Goal: Entertainment & Leisure: Browse casually

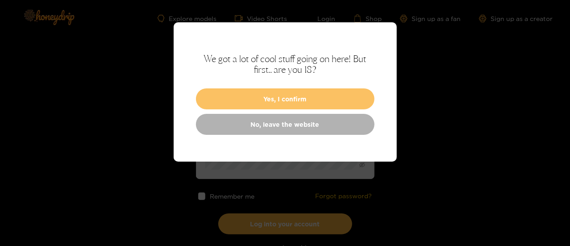
drag, startPoint x: 284, startPoint y: 98, endPoint x: 301, endPoint y: 99, distance: 17.0
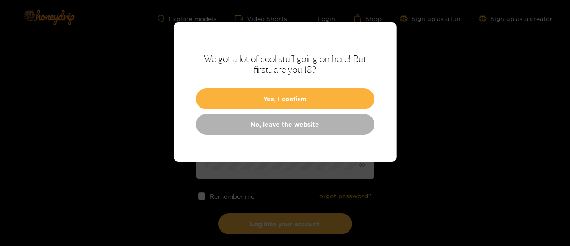
click at [284, 98] on button "Yes, I confirm" at bounding box center [285, 98] width 179 height 21
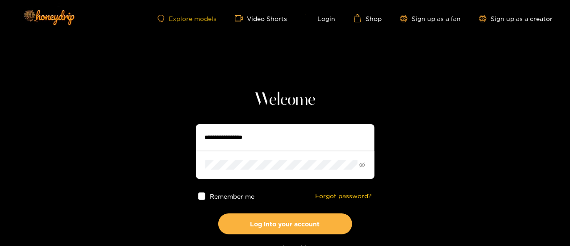
click at [200, 16] on link "Explore models" at bounding box center [187, 19] width 59 height 8
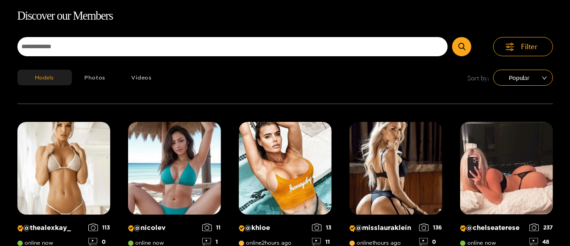
scroll to position [57, 0]
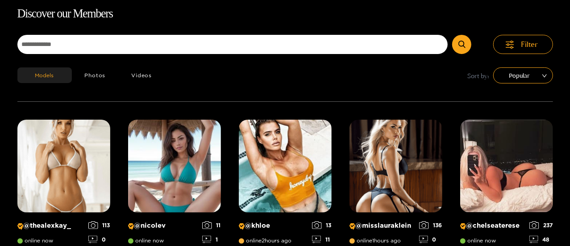
click at [352, 69] on div "Models Photos Videos Sort by: Popular" at bounding box center [285, 84] width 536 height 34
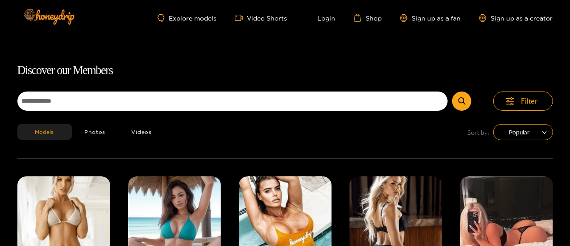
scroll to position [0, 0]
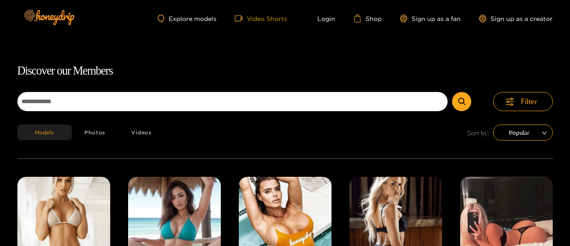
click at [252, 18] on link "Video Shorts" at bounding box center [261, 18] width 53 height 8
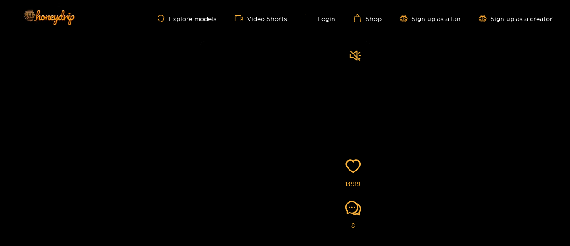
click at [200, 23] on div "Explore models Video Shorts Login Shop Sign up as a fan Sign up as a creator" at bounding box center [285, 18] width 536 height 37
click at [202, 21] on link "Explore models" at bounding box center [187, 19] width 59 height 8
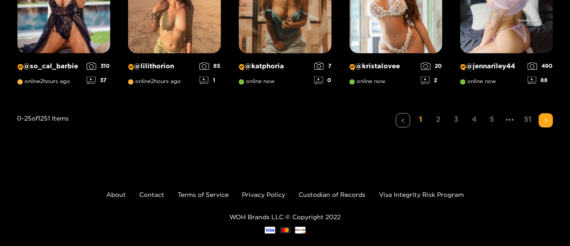
scroll to position [823, 0]
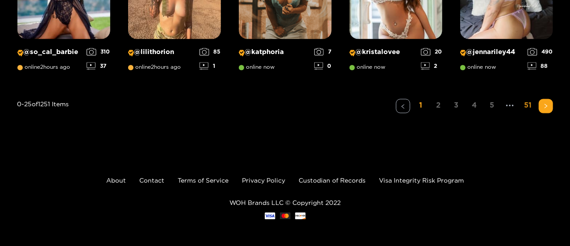
click at [527, 108] on link "51" at bounding box center [528, 105] width 14 height 13
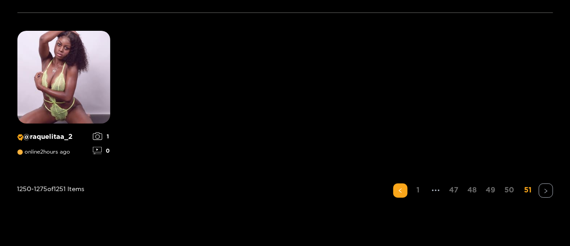
scroll to position [146, 0]
